Goal: Information Seeking & Learning: Learn about a topic

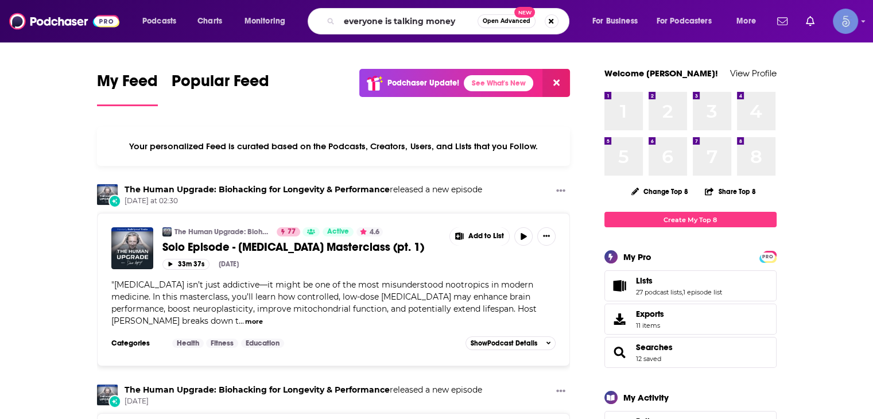
type input "everyone is talking money"
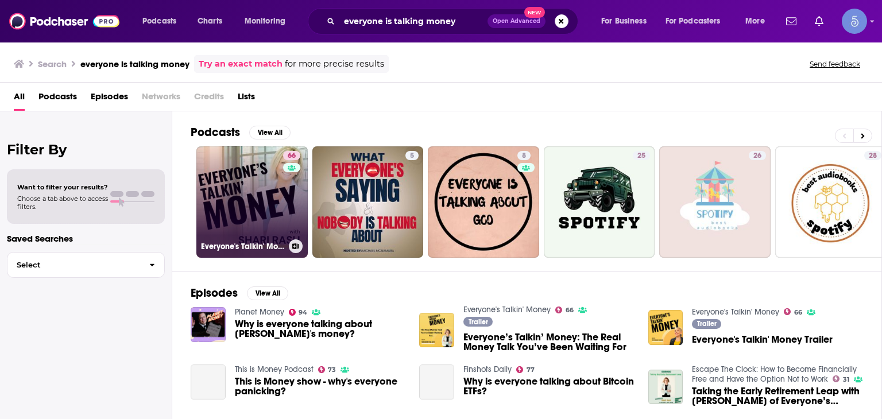
click at [258, 210] on link "66 Everyone's Talkin' Money" at bounding box center [251, 201] width 111 height 111
